Goal: Transaction & Acquisition: Book appointment/travel/reservation

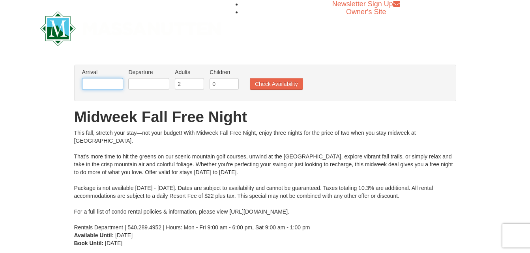
click at [109, 82] on input "text" at bounding box center [102, 84] width 41 height 12
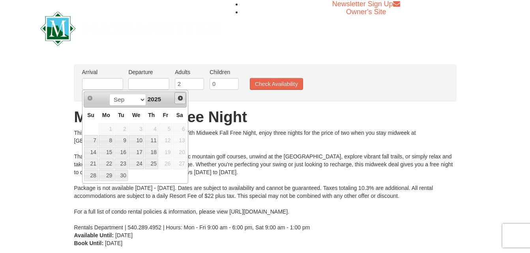
click at [178, 97] on span "Next" at bounding box center [180, 98] width 6 height 6
click at [179, 98] on span "Next" at bounding box center [180, 98] width 6 height 6
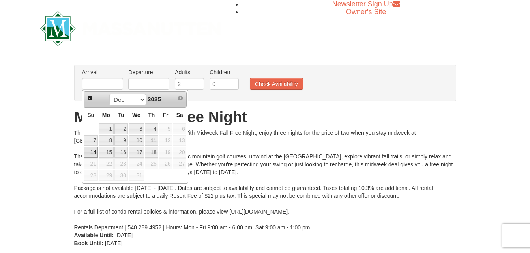
click at [94, 153] on link "14" at bounding box center [91, 152] width 14 height 11
type input "[DATE]"
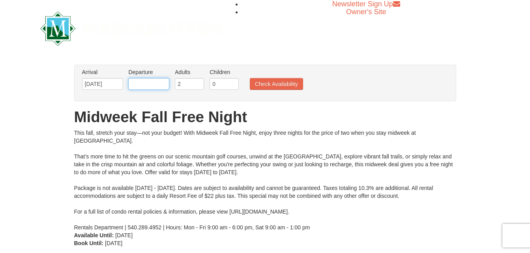
click at [162, 86] on input "text" at bounding box center [148, 84] width 41 height 12
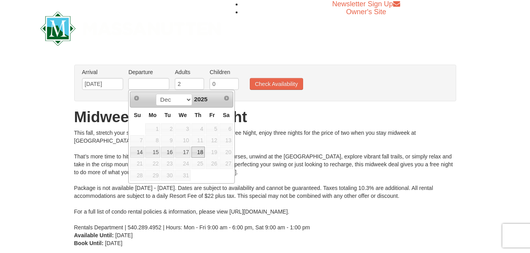
click at [201, 152] on link "18" at bounding box center [197, 152] width 13 height 11
type input "[DATE]"
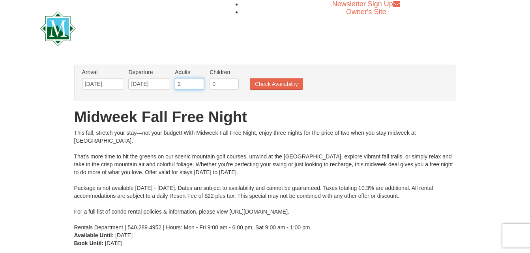
click at [182, 85] on input "2" at bounding box center [189, 84] width 29 height 12
type input "4"
click at [282, 84] on button "Check Availability" at bounding box center [276, 84] width 53 height 12
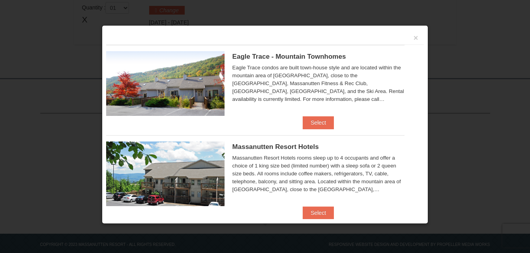
scroll to position [273, 0]
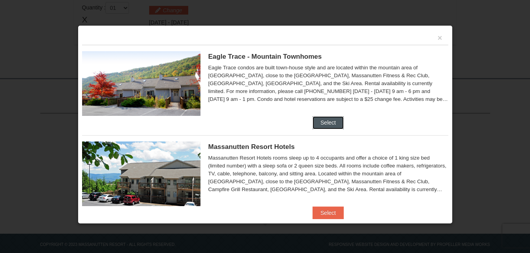
click at [332, 121] on button "Select" at bounding box center [328, 122] width 31 height 13
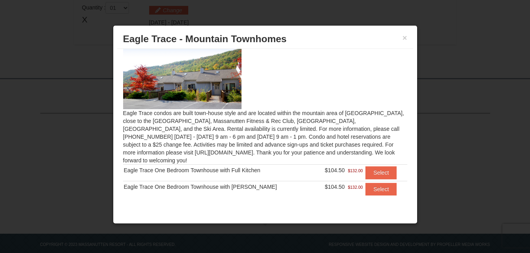
scroll to position [0, 0]
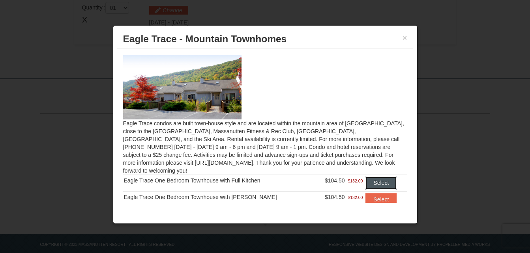
click at [376, 177] on button "Select" at bounding box center [381, 183] width 31 height 13
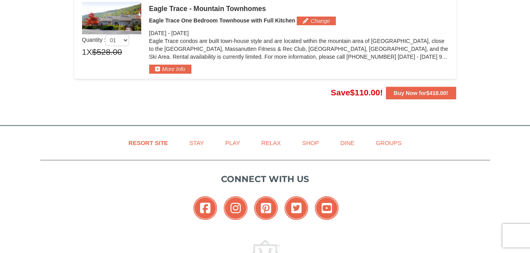
scroll to position [154, 0]
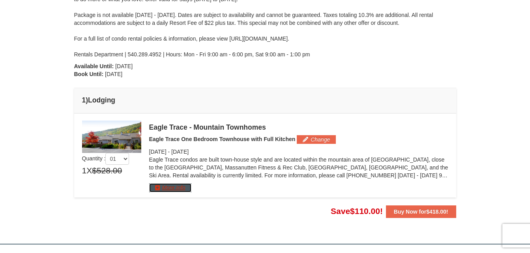
click at [160, 189] on button "More Info" at bounding box center [170, 188] width 42 height 9
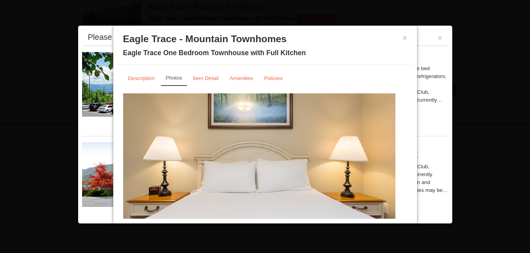
scroll to position [38, 0]
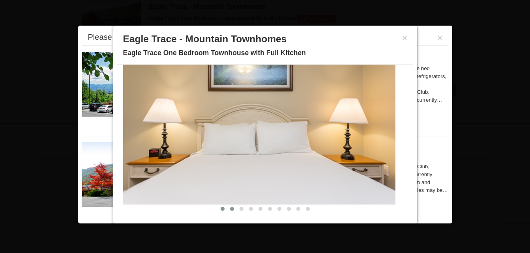
click at [230, 209] on span at bounding box center [232, 209] width 4 height 4
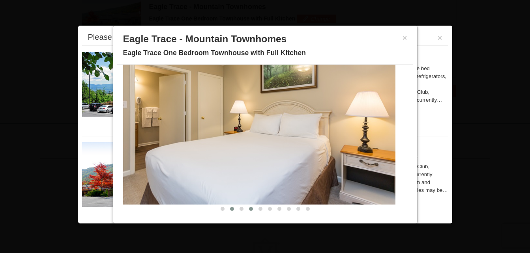
click at [246, 208] on button at bounding box center [250, 209] width 9 height 8
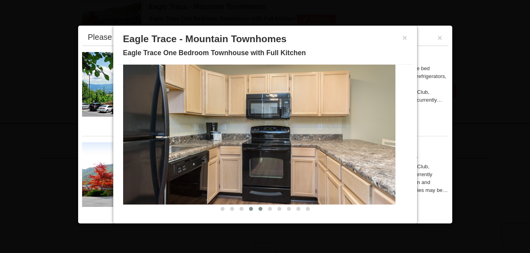
click at [256, 208] on button at bounding box center [260, 209] width 9 height 8
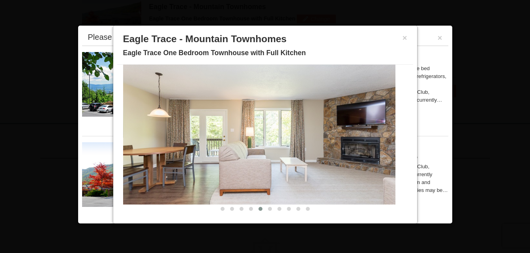
click at [259, 208] on button at bounding box center [260, 209] width 9 height 8
click at [268, 208] on span at bounding box center [270, 209] width 4 height 4
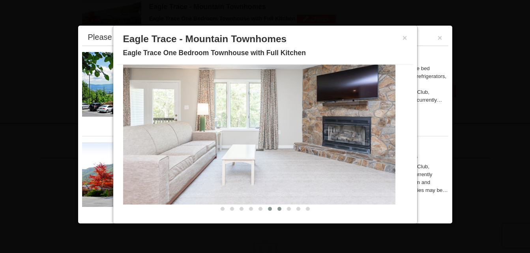
click at [276, 210] on button at bounding box center [279, 209] width 9 height 8
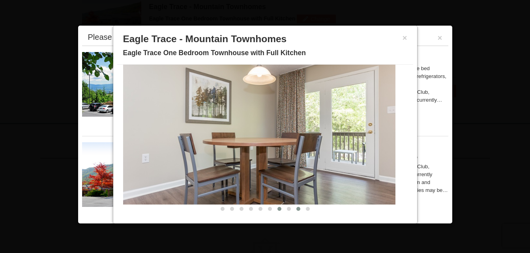
click at [294, 210] on button at bounding box center [298, 209] width 9 height 8
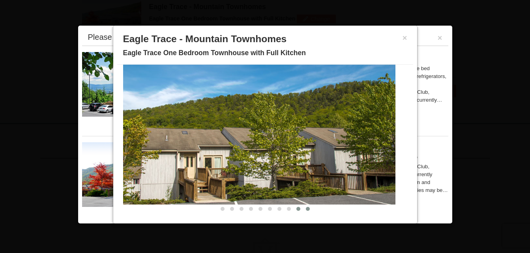
click at [303, 210] on button at bounding box center [307, 209] width 9 height 8
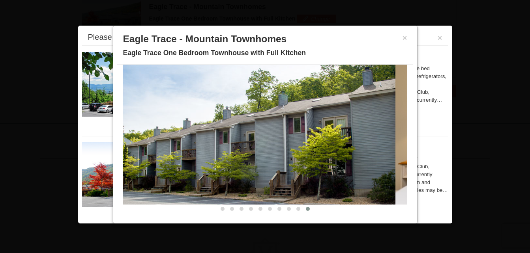
click at [307, 210] on div at bounding box center [265, 209] width 284 height 8
click at [341, 121] on img at bounding box center [259, 130] width 272 height 149
click at [403, 38] on button "×" at bounding box center [405, 38] width 5 height 8
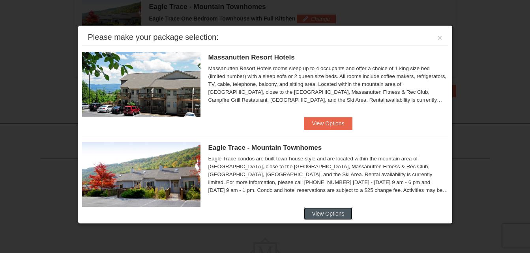
click at [332, 216] on button "View Options" at bounding box center [328, 214] width 48 height 13
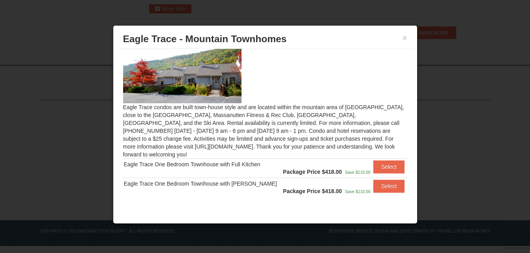
scroll to position [334, 0]
click at [405, 38] on button "×" at bounding box center [405, 38] width 5 height 8
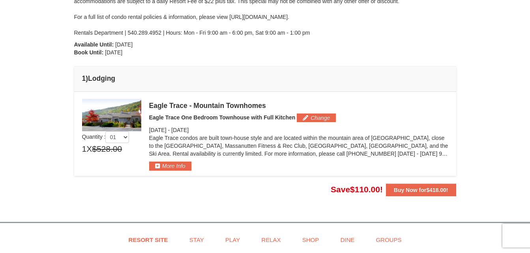
scroll to position [58, 0]
